Goal: Check status: Check status

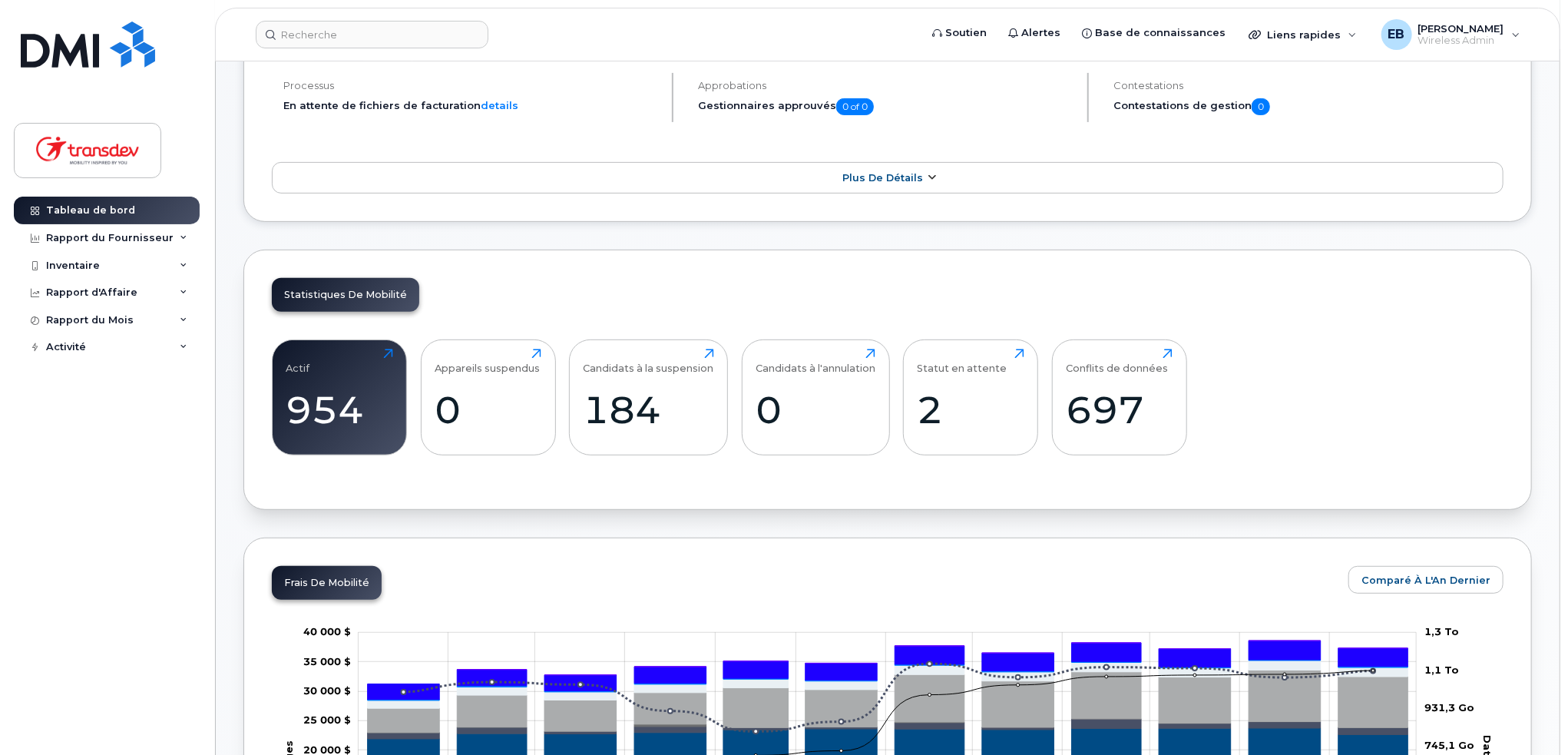
scroll to position [230, 0]
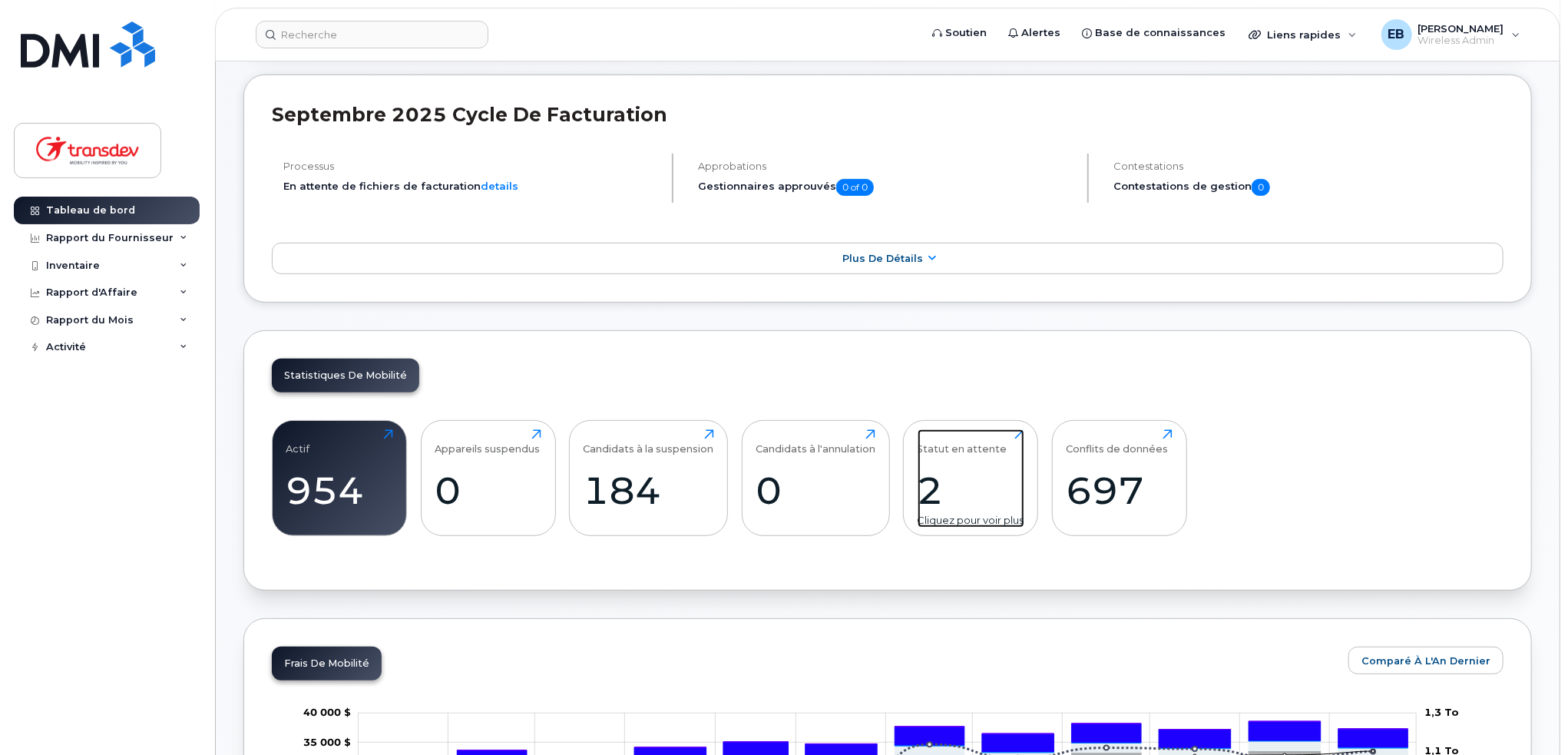
click at [936, 447] on div "Statut en attente" at bounding box center [962, 442] width 90 height 25
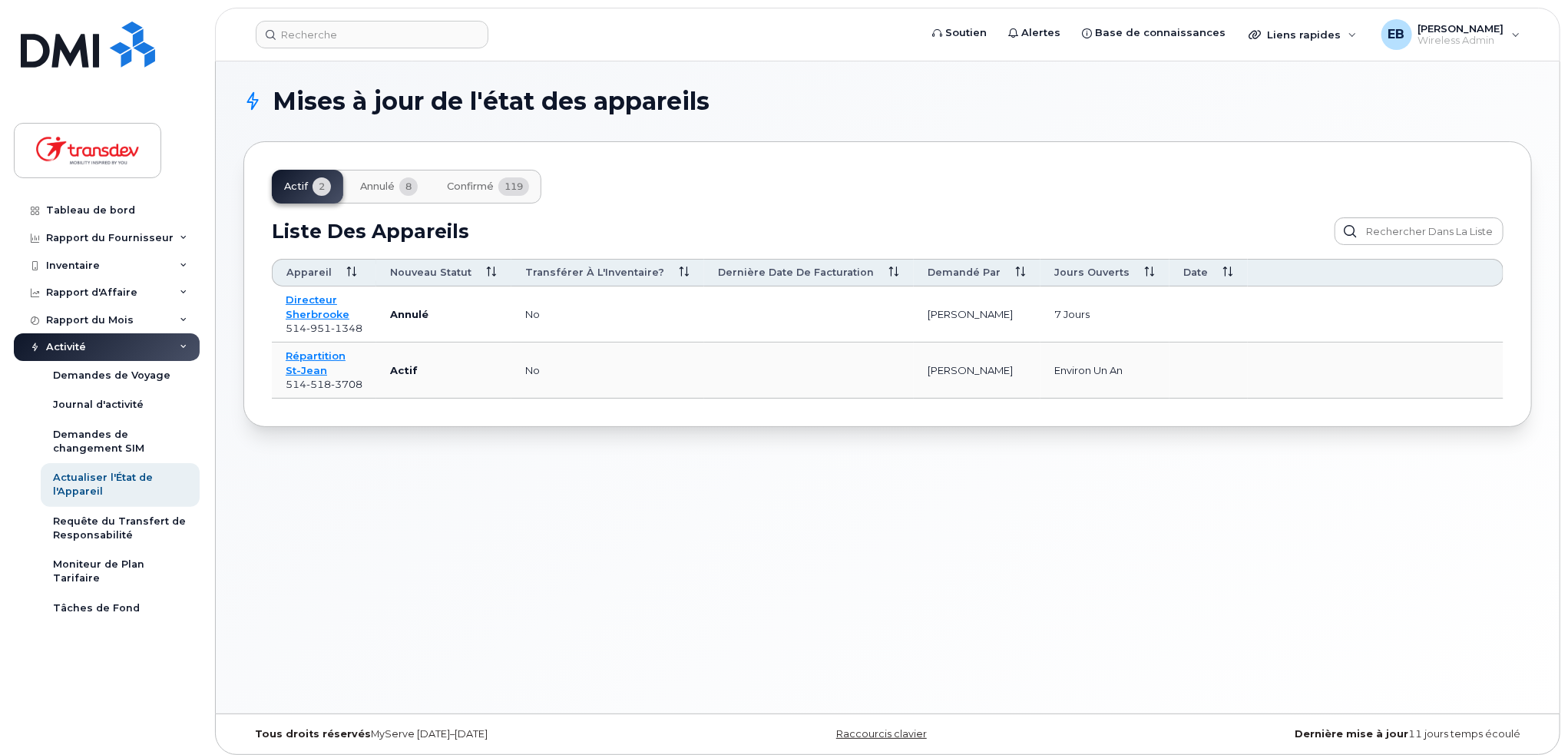
click at [492, 186] on span "Confirmé" at bounding box center [469, 186] width 47 height 12
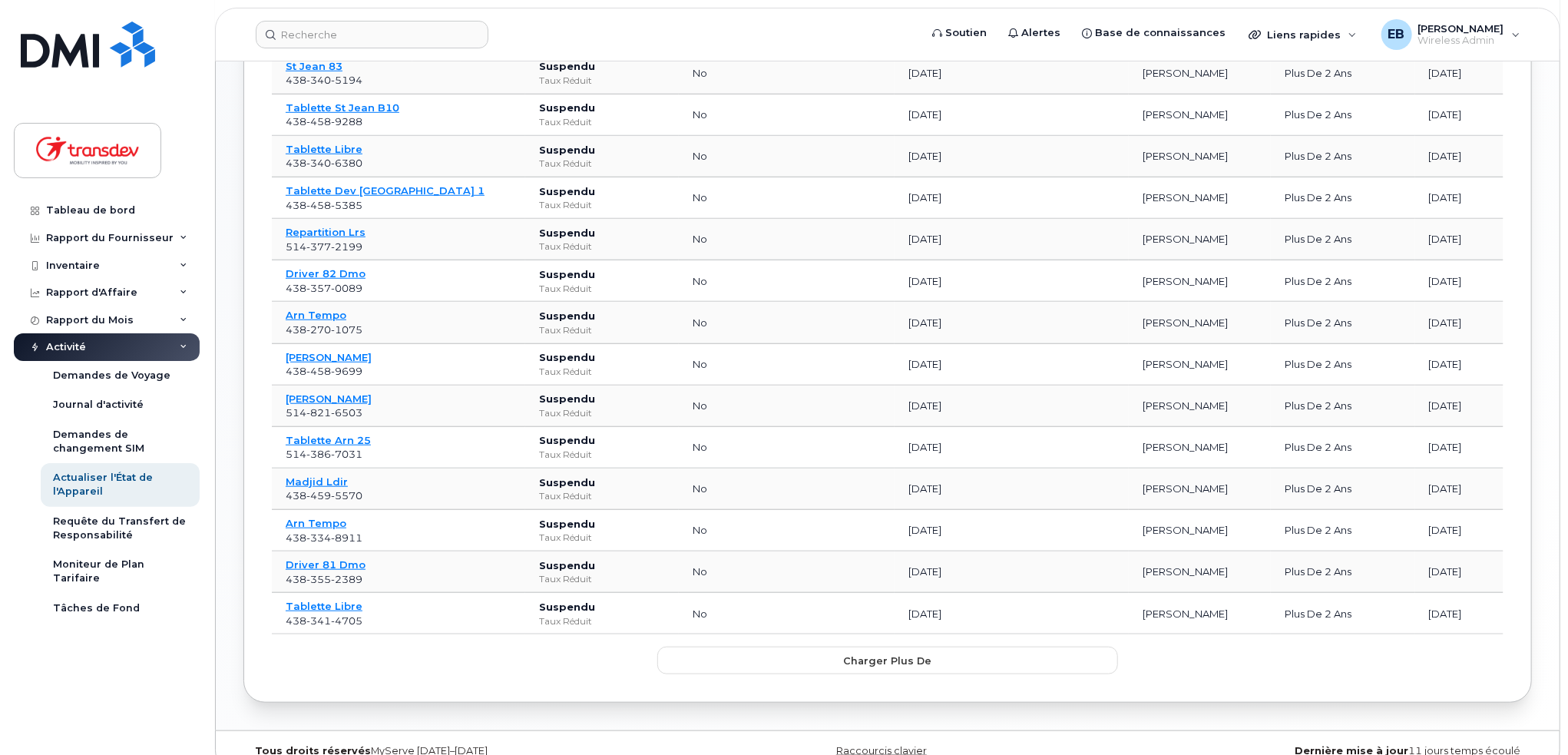
scroll to position [230, 0]
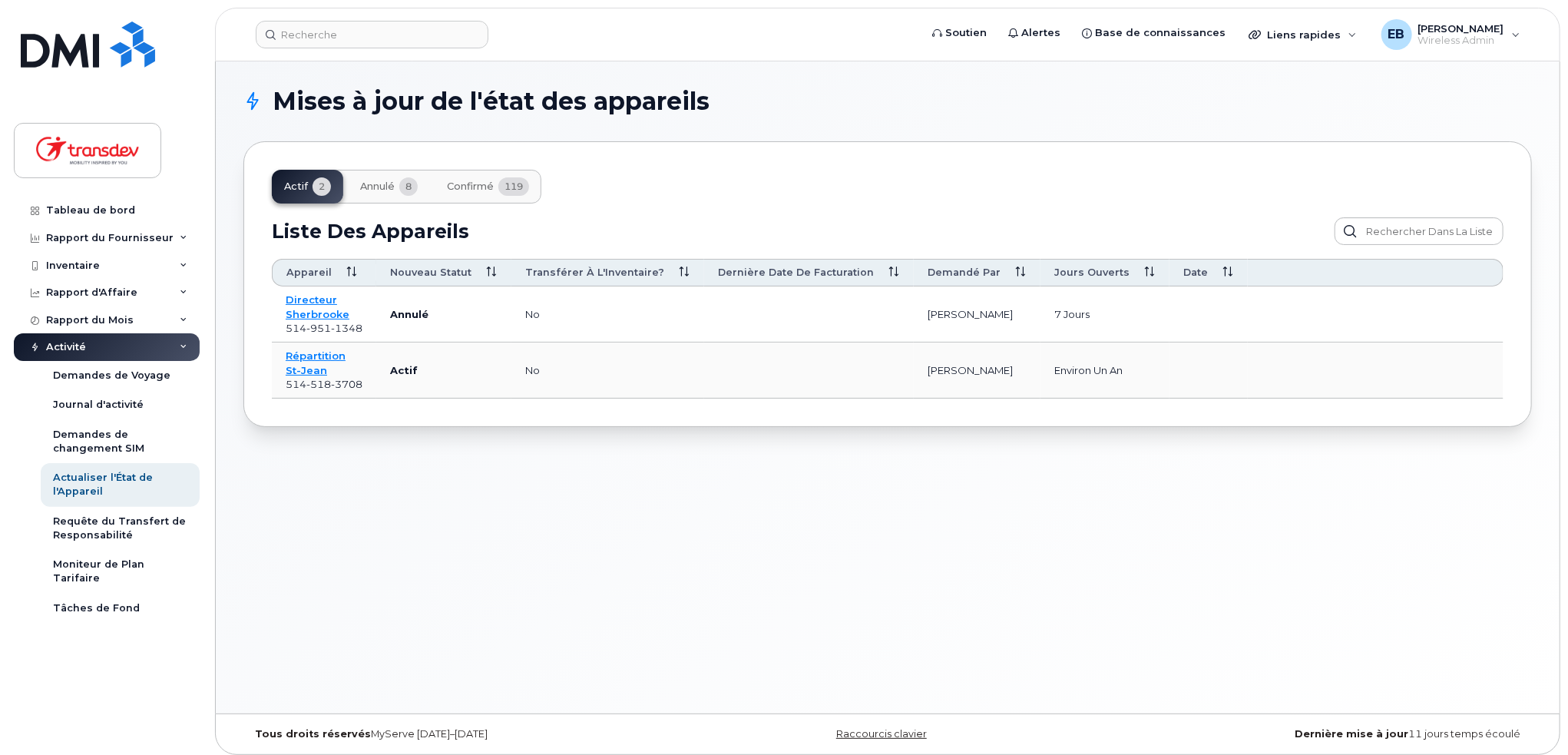
click at [483, 183] on span "Confirmé" at bounding box center [469, 186] width 47 height 12
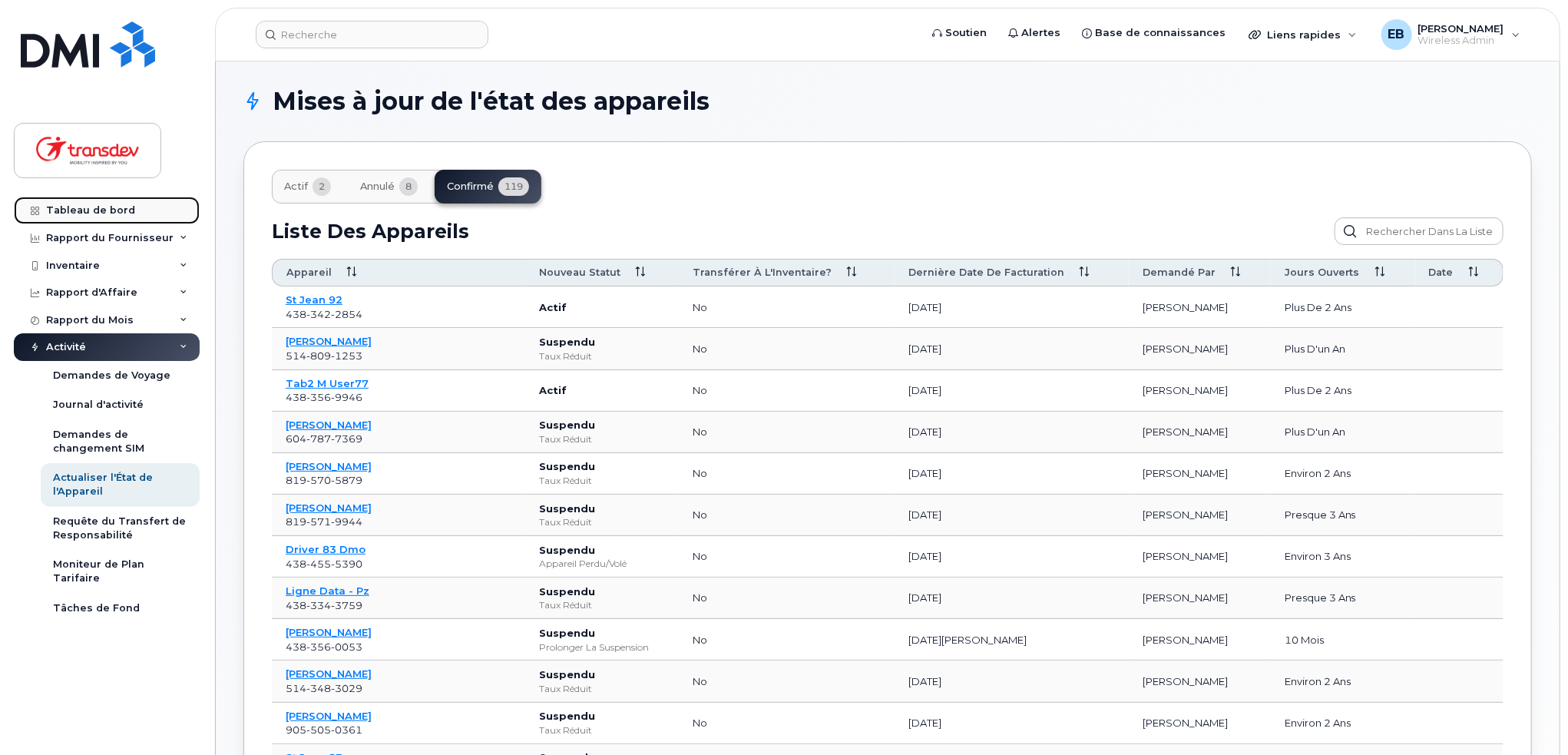
click at [110, 208] on div "Tableau de bord" at bounding box center [90, 210] width 89 height 12
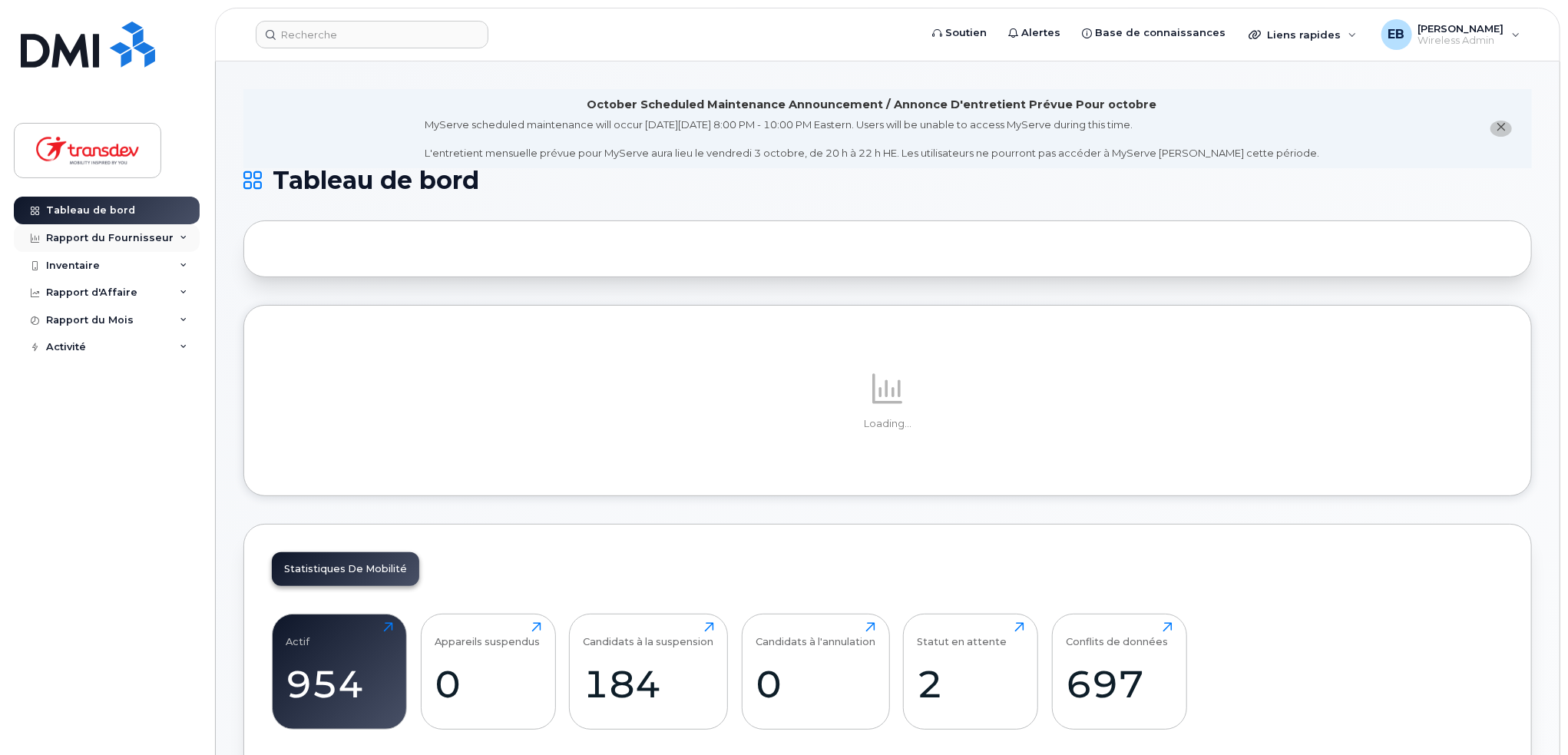
click at [159, 241] on div "Rapport du Fournisseur" at bounding box center [109, 238] width 127 height 12
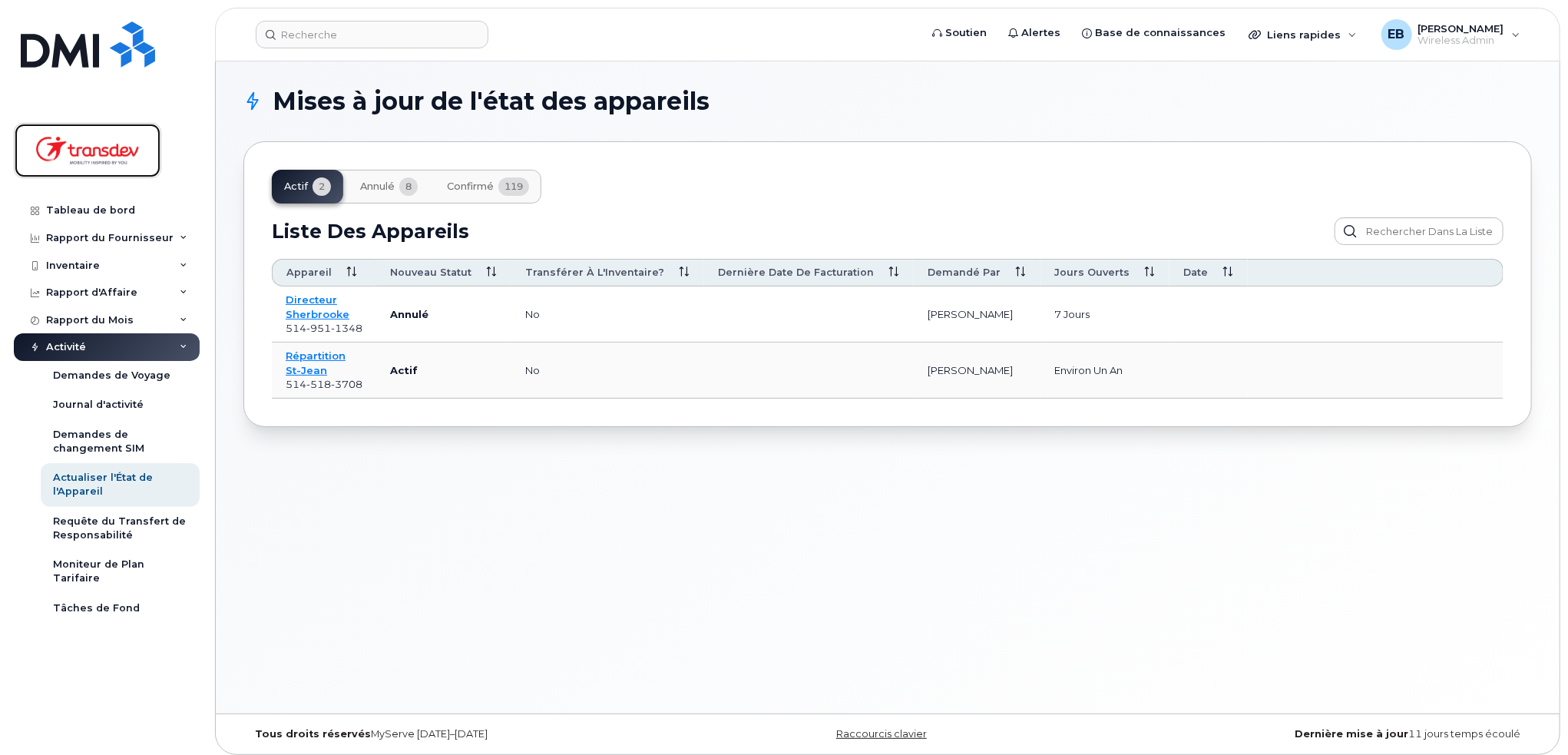
click at [114, 154] on img at bounding box center [88, 150] width 119 height 45
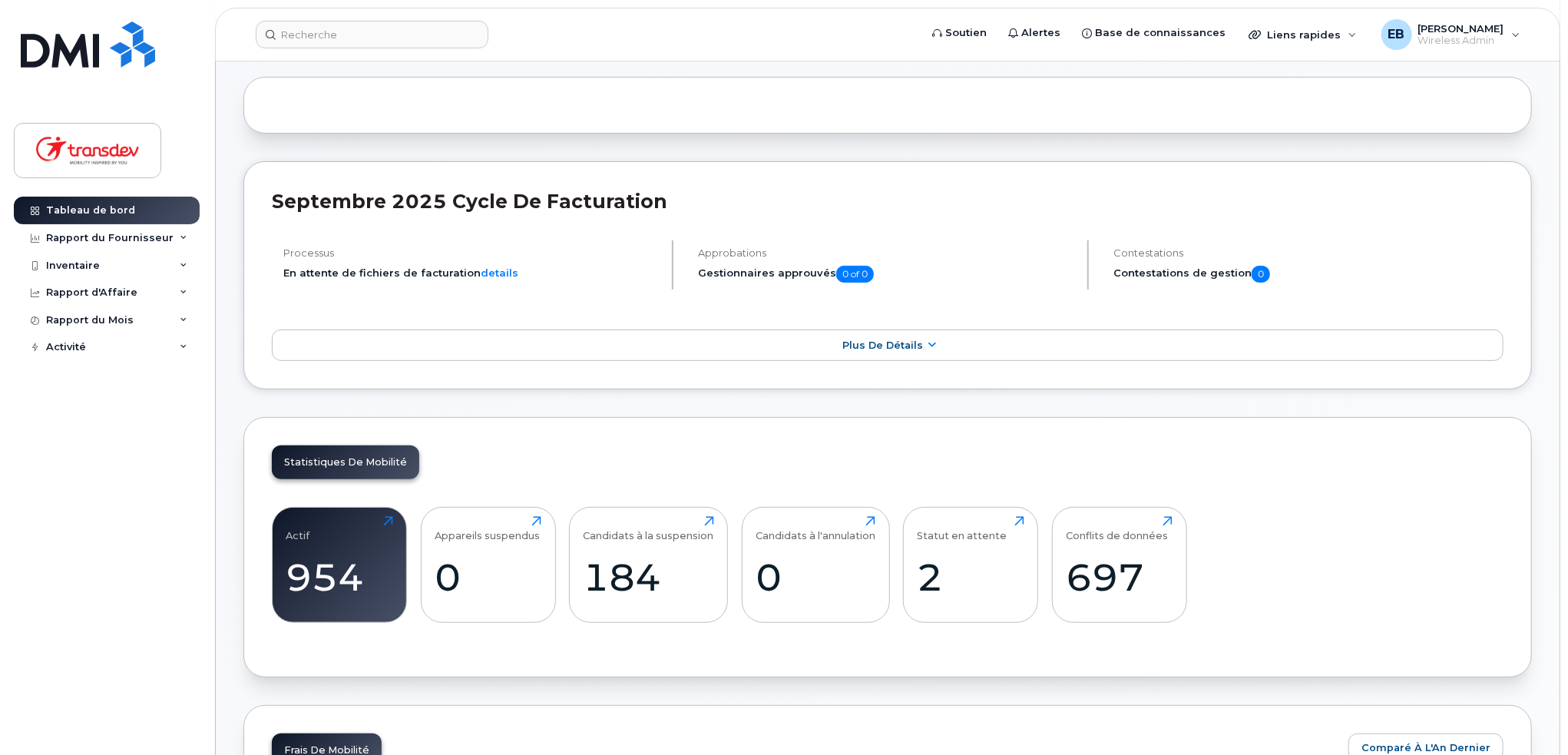
scroll to position [153, 0]
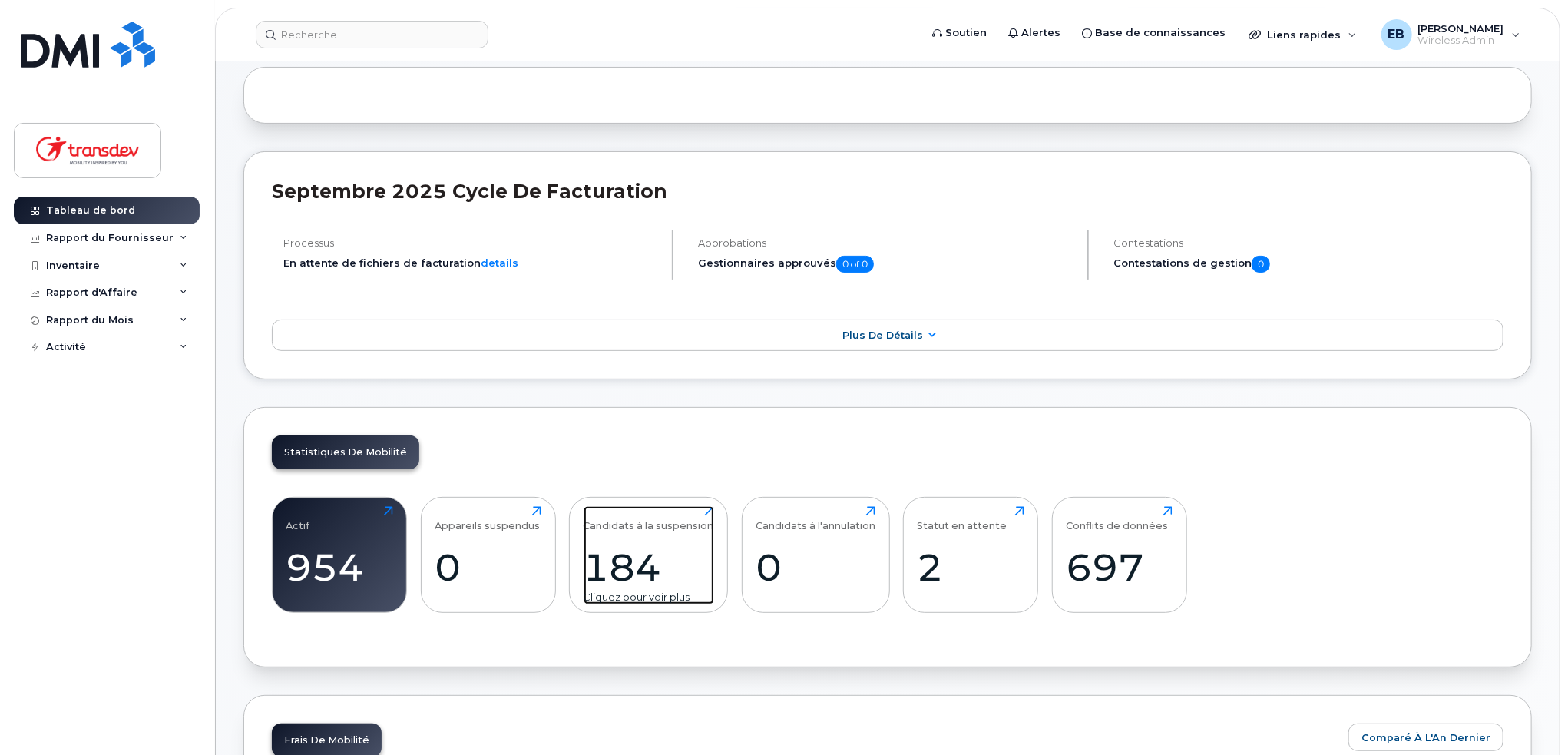
click at [640, 552] on div "184" at bounding box center [649, 567] width 130 height 45
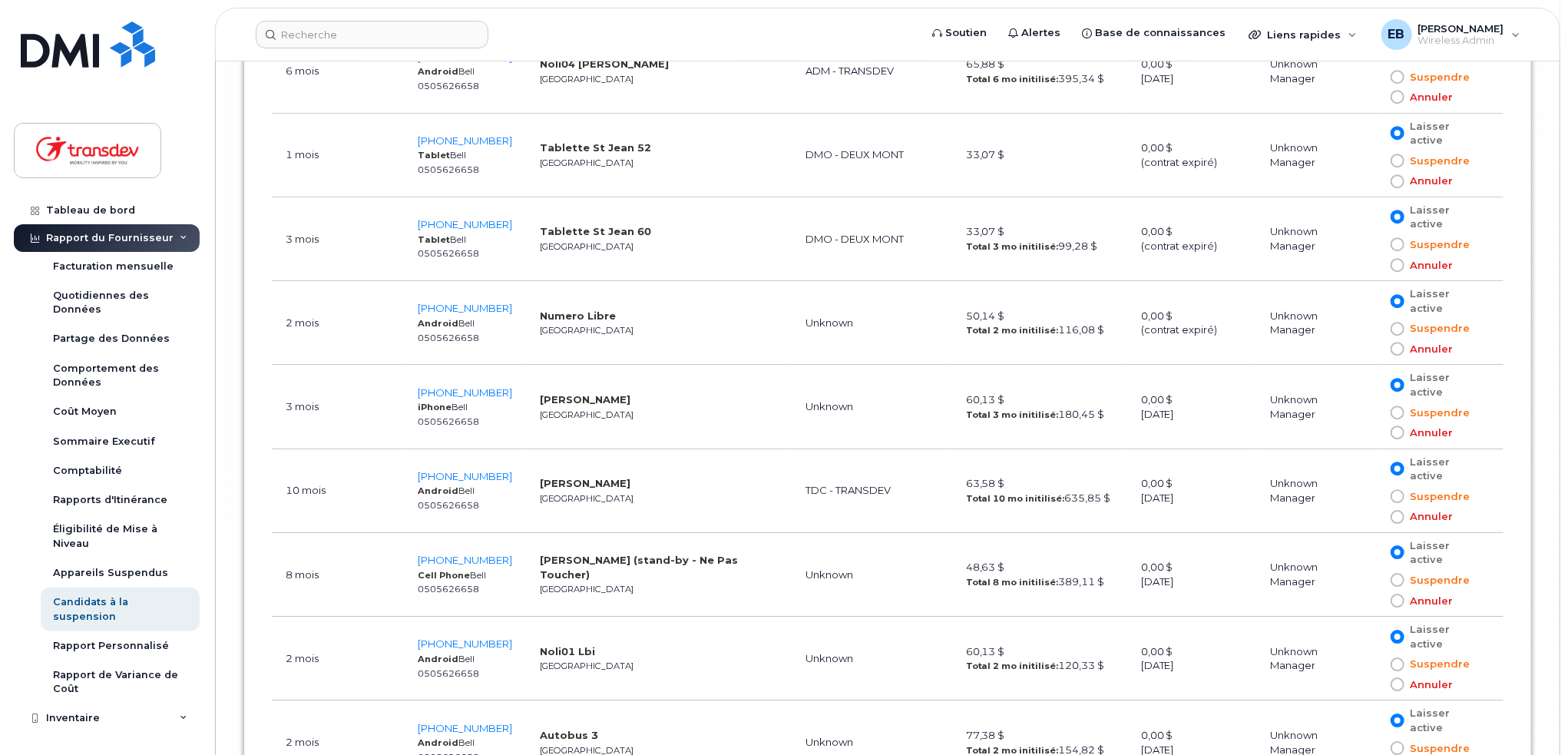
scroll to position [14931, 0]
